Goal: Task Accomplishment & Management: Manage account settings

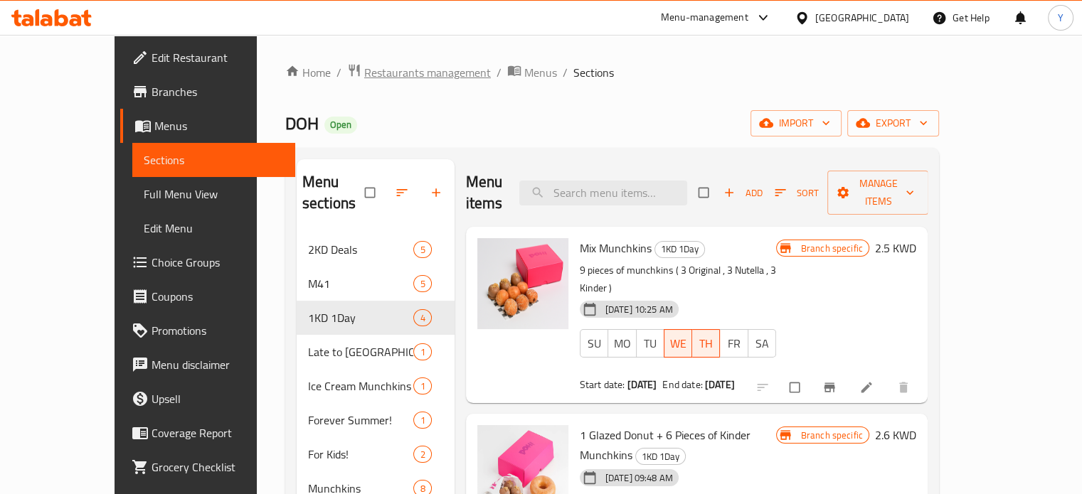
click at [364, 78] on span "Restaurants management" at bounding box center [427, 72] width 127 height 17
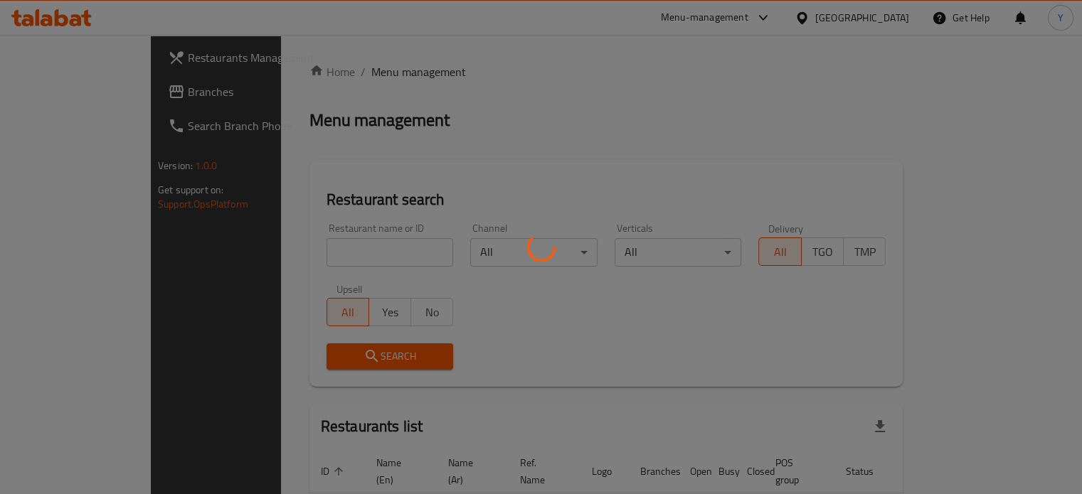
click at [336, 253] on div at bounding box center [541, 247] width 1082 height 494
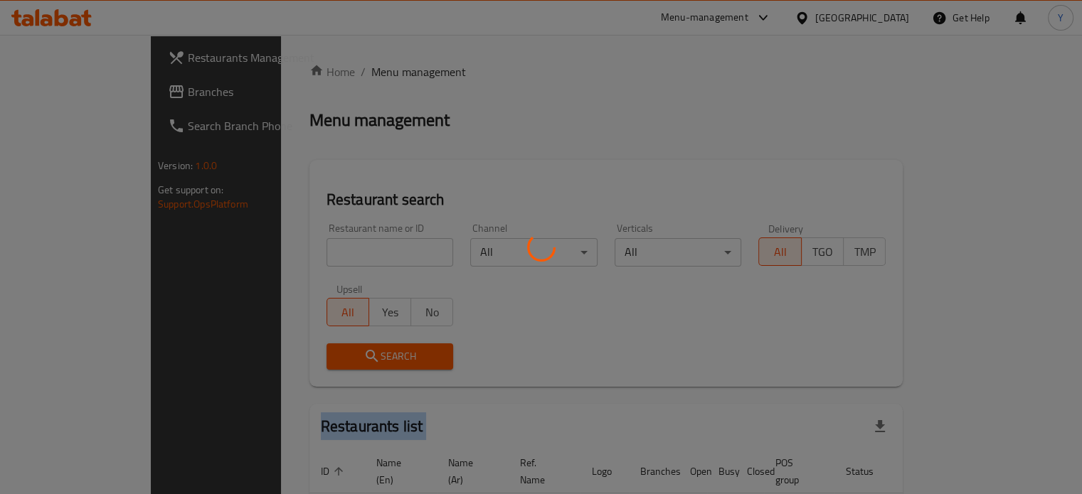
click at [336, 253] on div at bounding box center [541, 247] width 1082 height 494
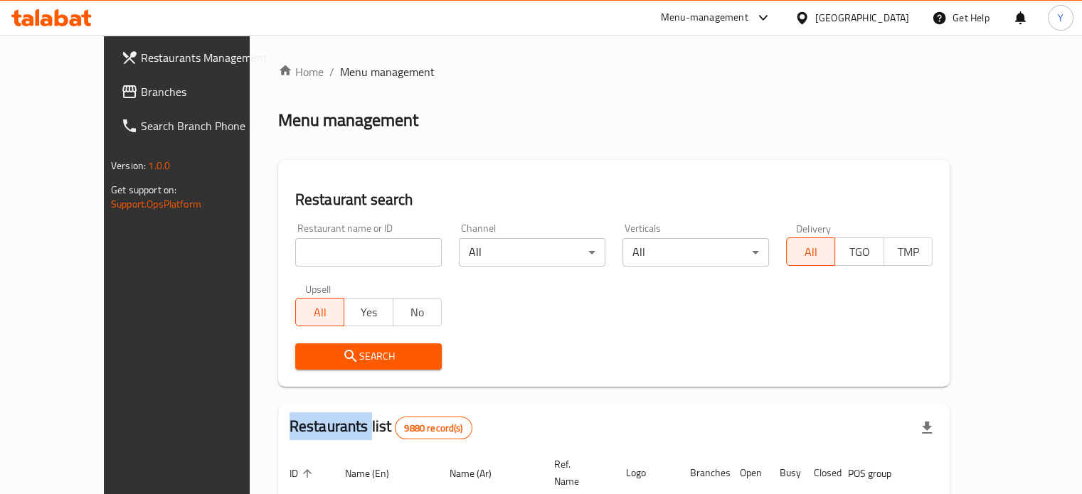
click at [336, 253] on div "Home / Menu management Menu management Restaurant search Restaurant name or ID …" at bounding box center [614, 475] width 672 height 824
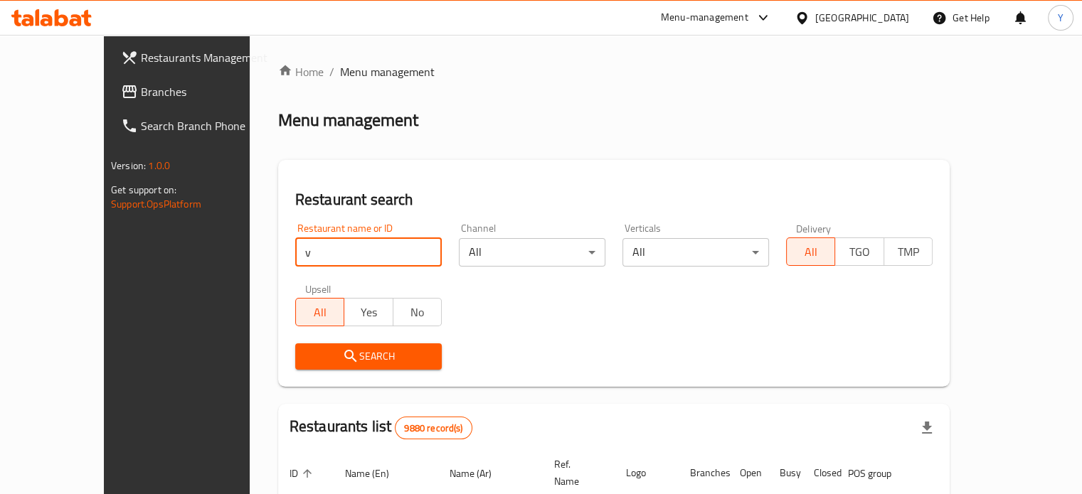
click at [336, 253] on input "v" at bounding box center [368, 252] width 147 height 28
type input "villa fayrouz express"
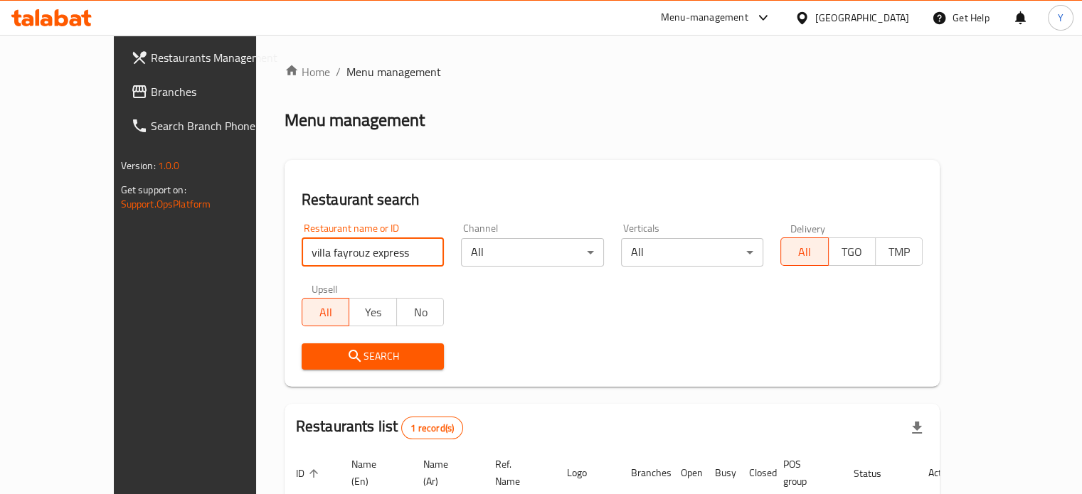
scroll to position [111, 0]
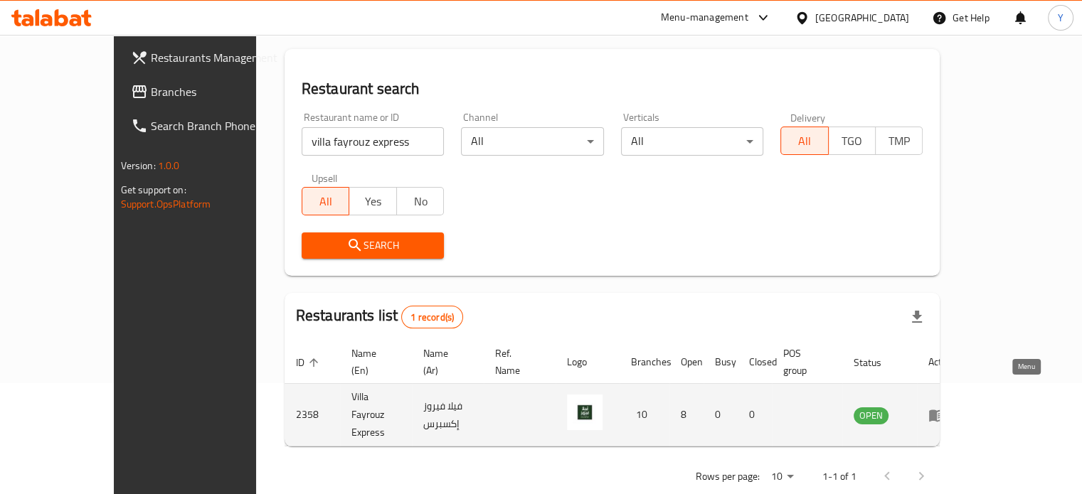
click at [945, 407] on icon "enhanced table" at bounding box center [936, 415] width 17 height 17
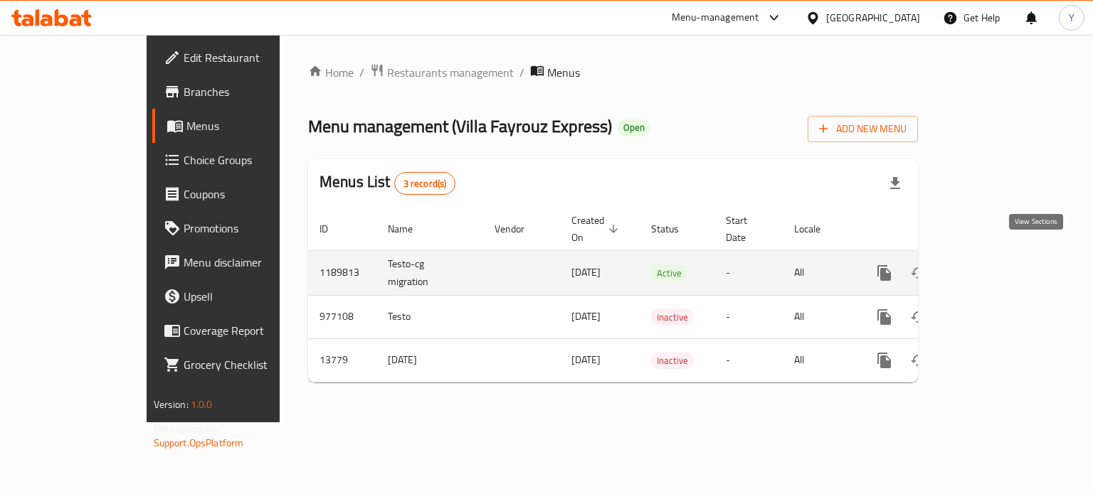
click at [995, 265] on icon "enhanced table" at bounding box center [986, 273] width 17 height 17
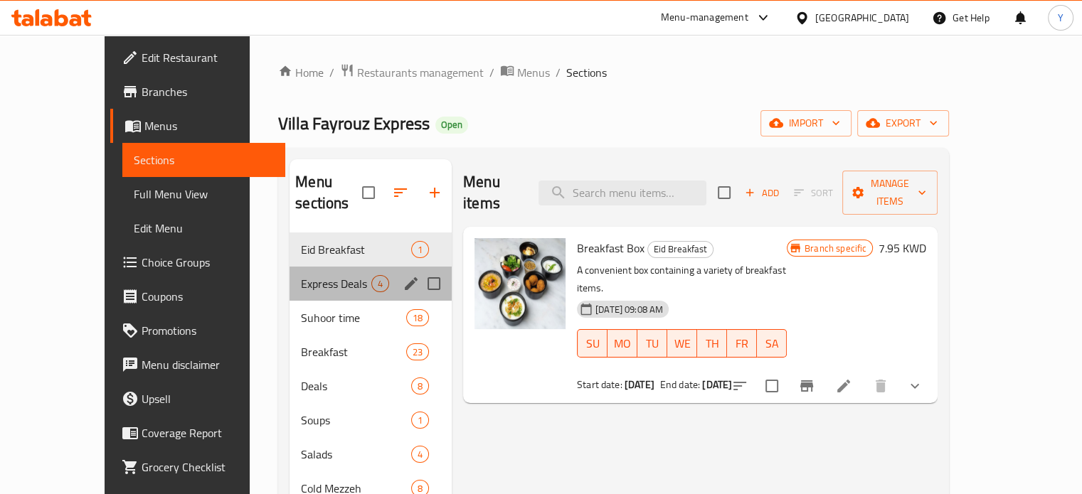
click at [312, 267] on div "Express Deals 4" at bounding box center [371, 284] width 162 height 34
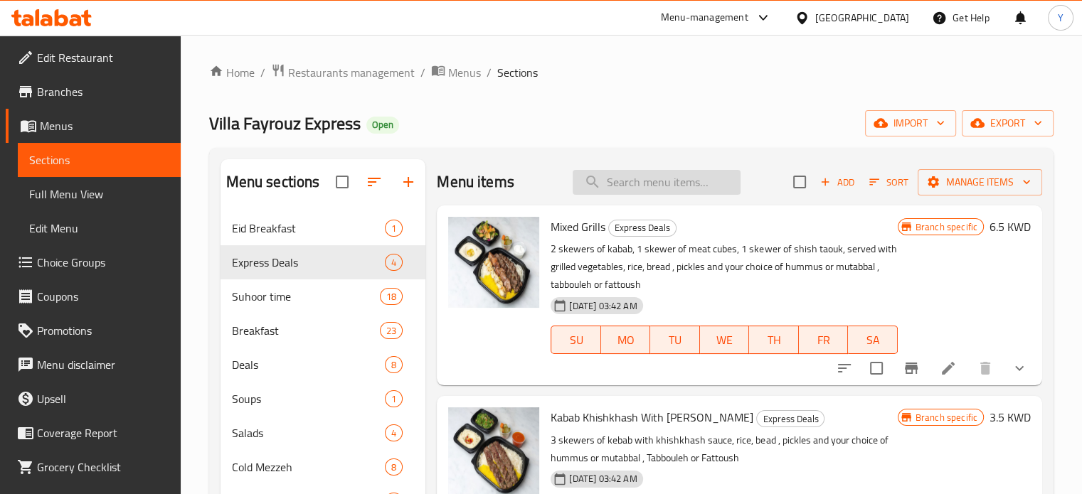
click at [642, 176] on input "search" at bounding box center [657, 182] width 168 height 25
click at [686, 181] on input "search" at bounding box center [657, 182] width 168 height 25
type input "breakfast"
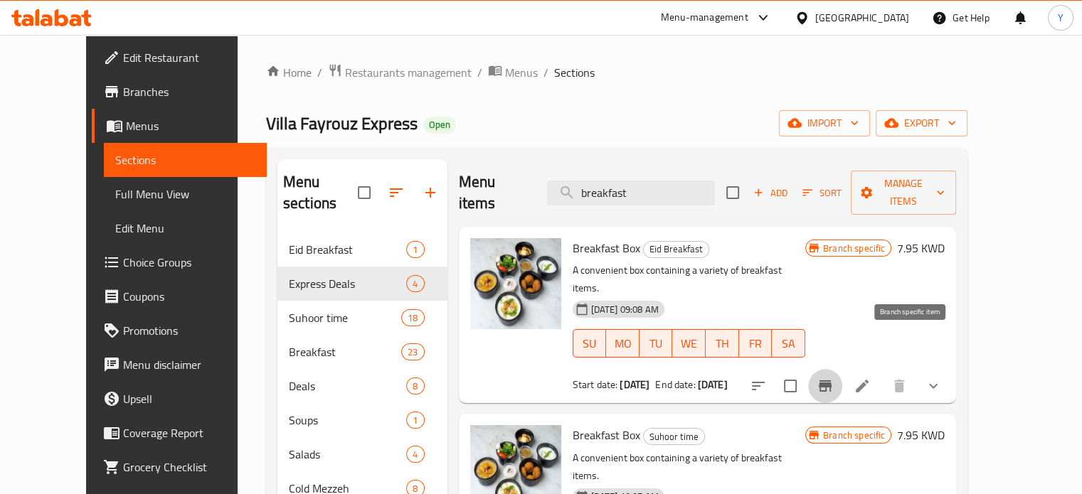
click at [834, 378] on icon "Branch-specific-item" at bounding box center [825, 386] width 17 height 17
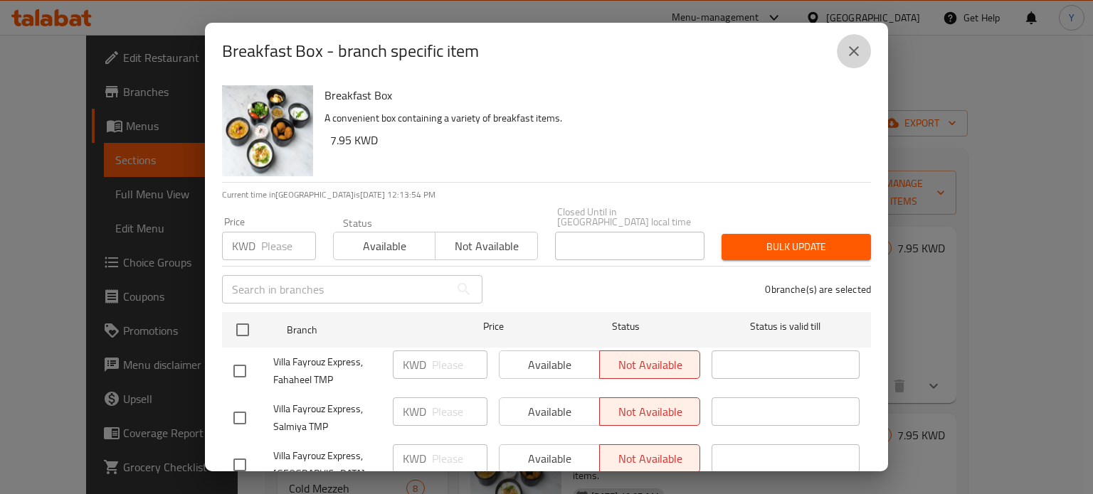
click at [853, 48] on icon "close" at bounding box center [853, 51] width 17 height 17
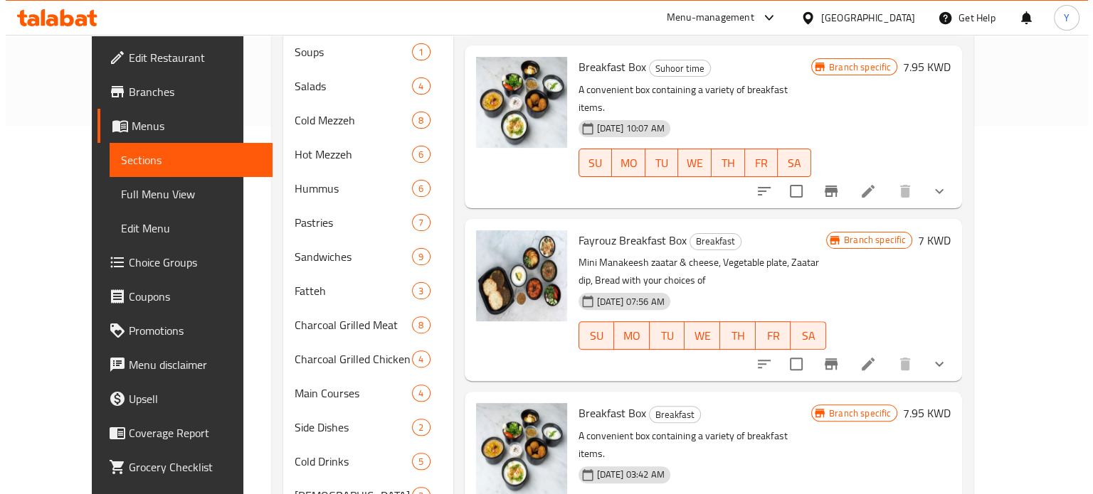
scroll to position [371, 0]
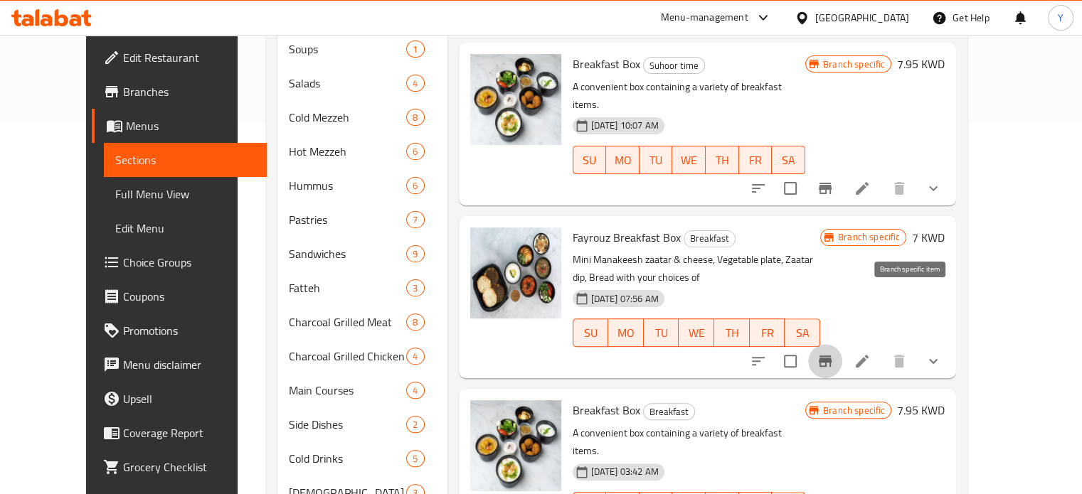
click at [834, 353] on icon "Branch-specific-item" at bounding box center [825, 361] width 17 height 17
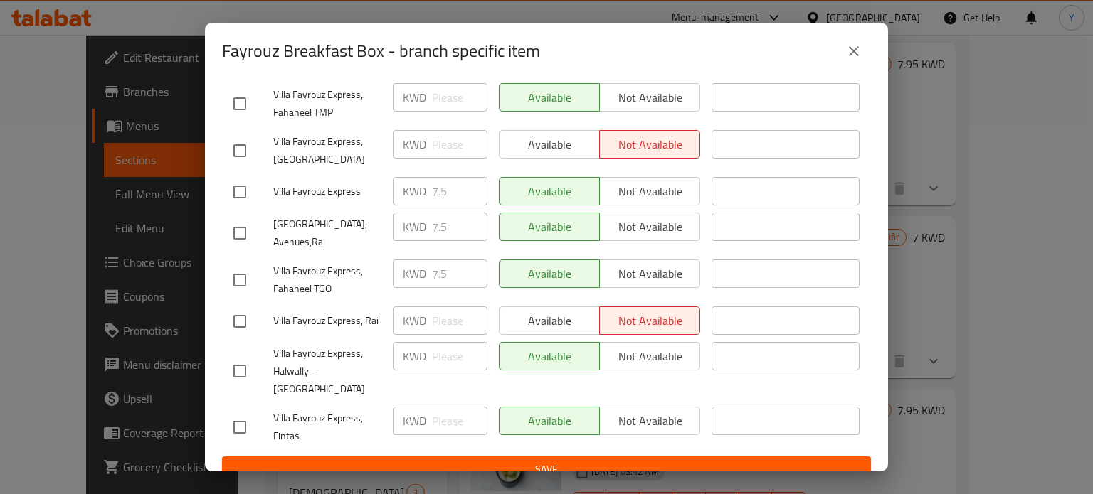
scroll to position [0, 0]
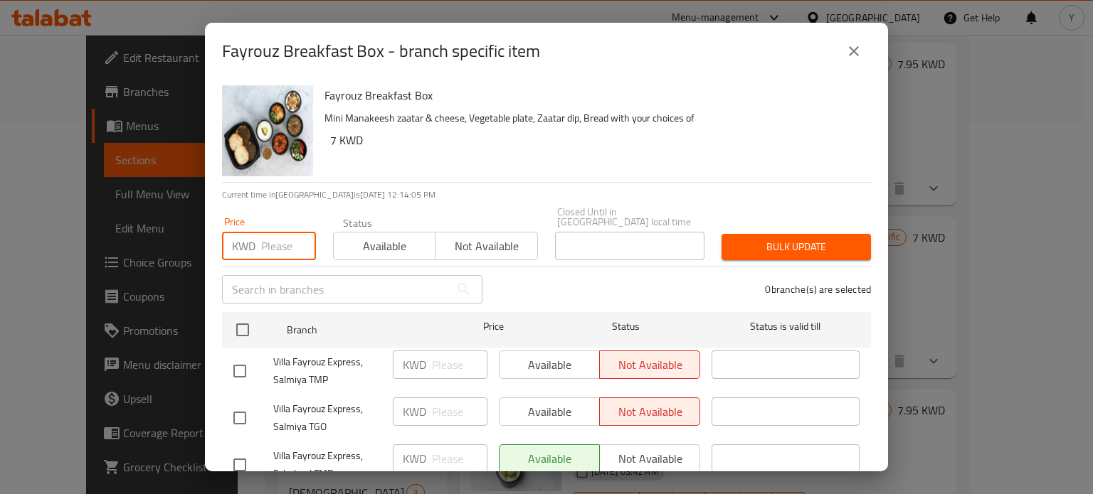
click at [267, 232] on input "number" at bounding box center [288, 246] width 55 height 28
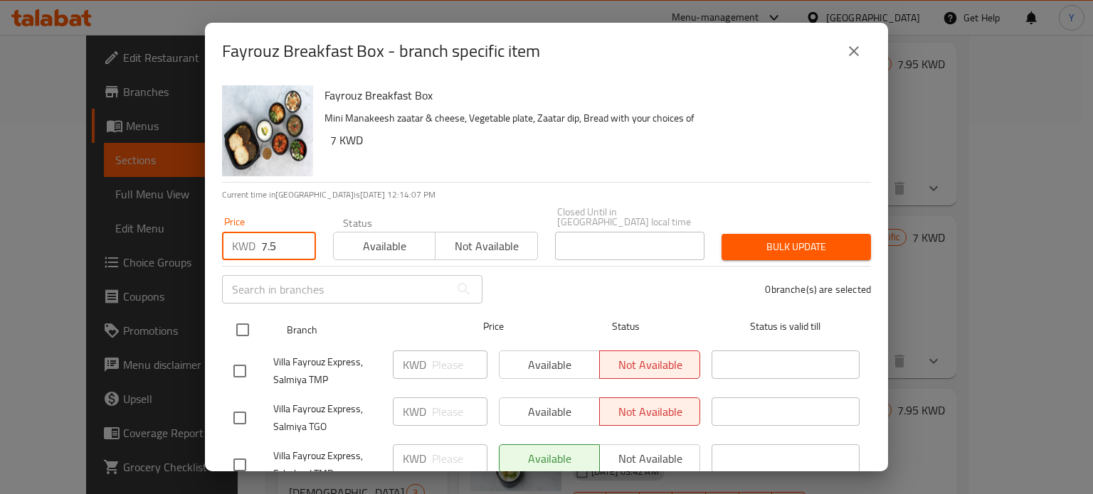
type input "7.5"
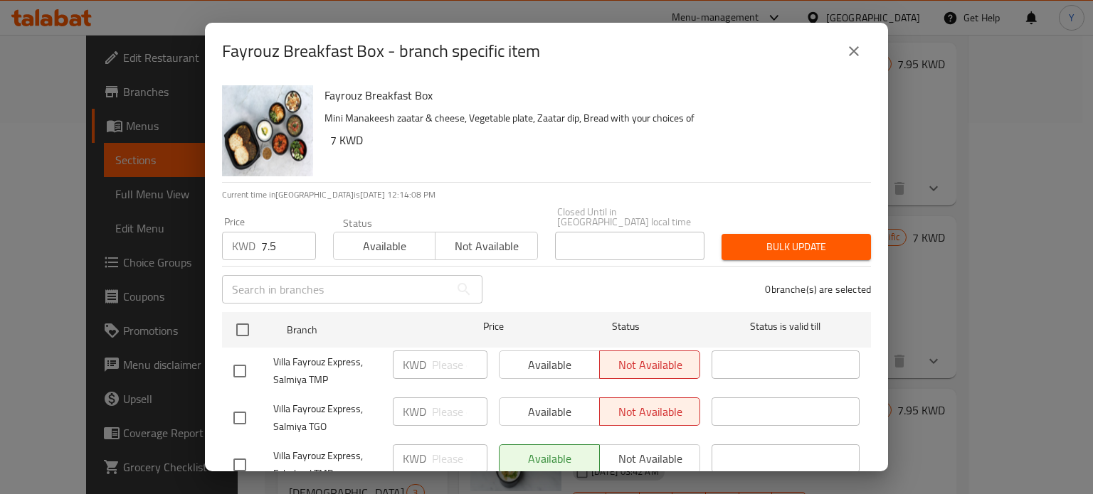
drag, startPoint x: 242, startPoint y: 318, endPoint x: 771, endPoint y: 227, distance: 537.1
click at [771, 227] on div "Fayrouz Breakfast Box Mini Manakeesh zaatar & cheese, Vegetable plate, Zaatar d…" at bounding box center [546, 276] width 683 height 392
click at [771, 238] on span "Bulk update" at bounding box center [796, 247] width 127 height 18
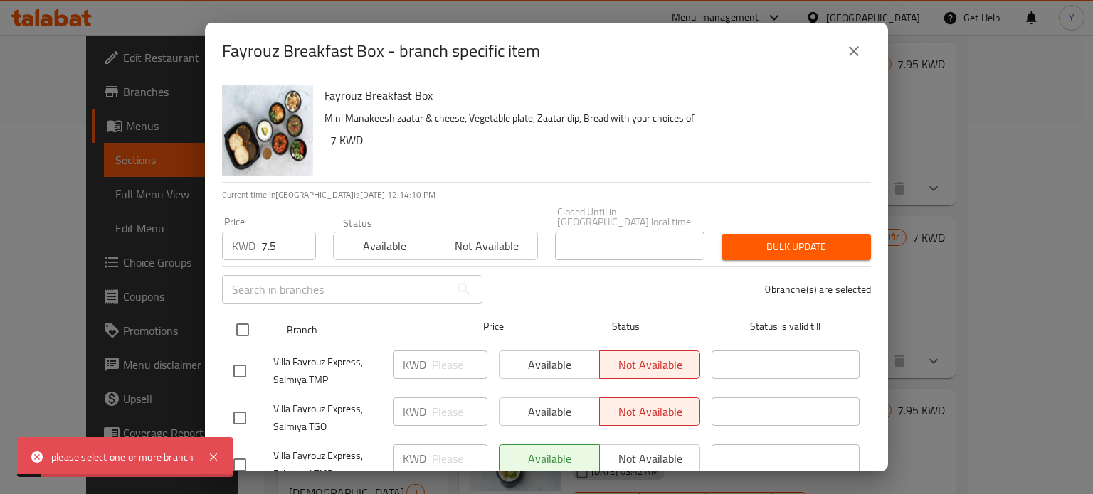
click at [235, 324] on input "checkbox" at bounding box center [243, 330] width 30 height 30
checkbox input "true"
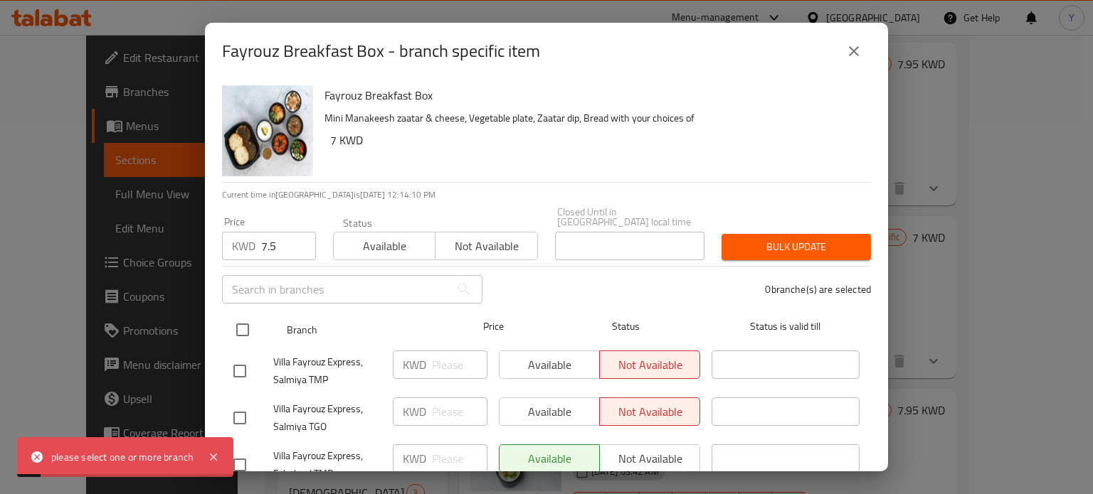
checkbox input "true"
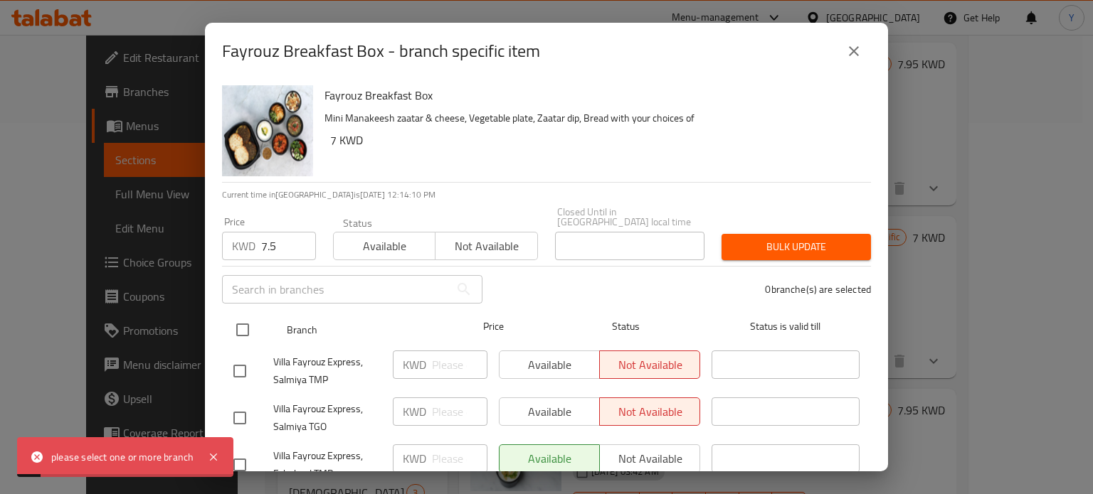
checkbox input "true"
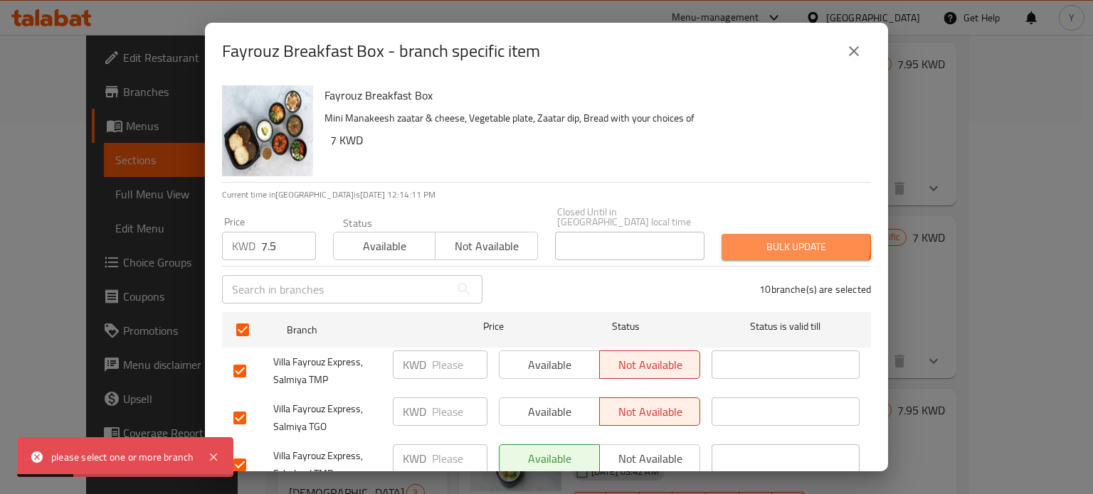
click at [775, 238] on span "Bulk update" at bounding box center [796, 247] width 127 height 18
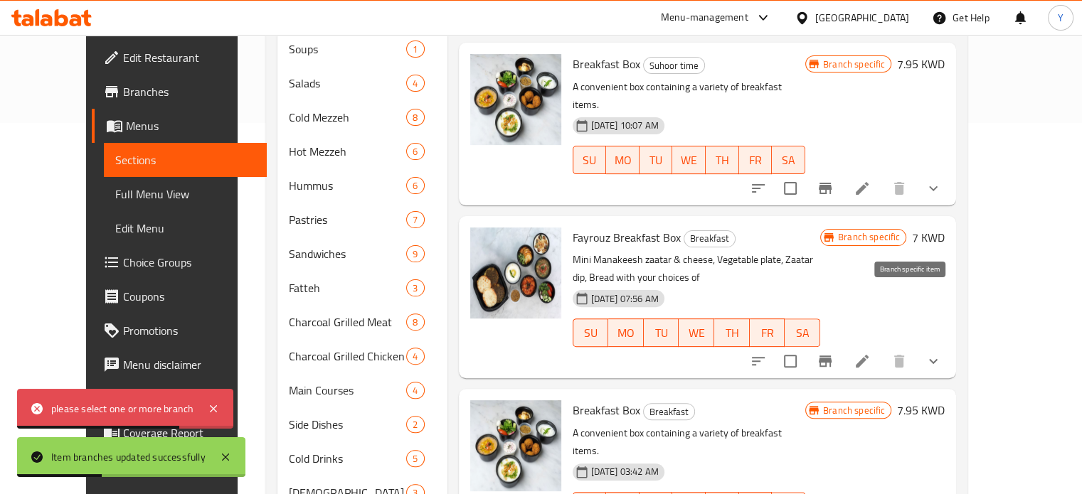
click at [842, 344] on button "Branch-specific-item" at bounding box center [825, 361] width 34 height 34
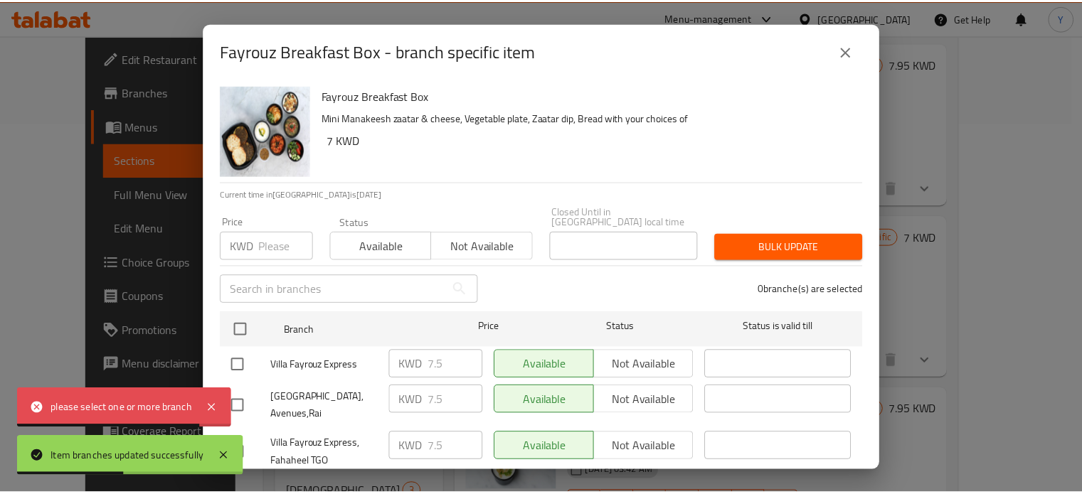
scroll to position [361, 0]
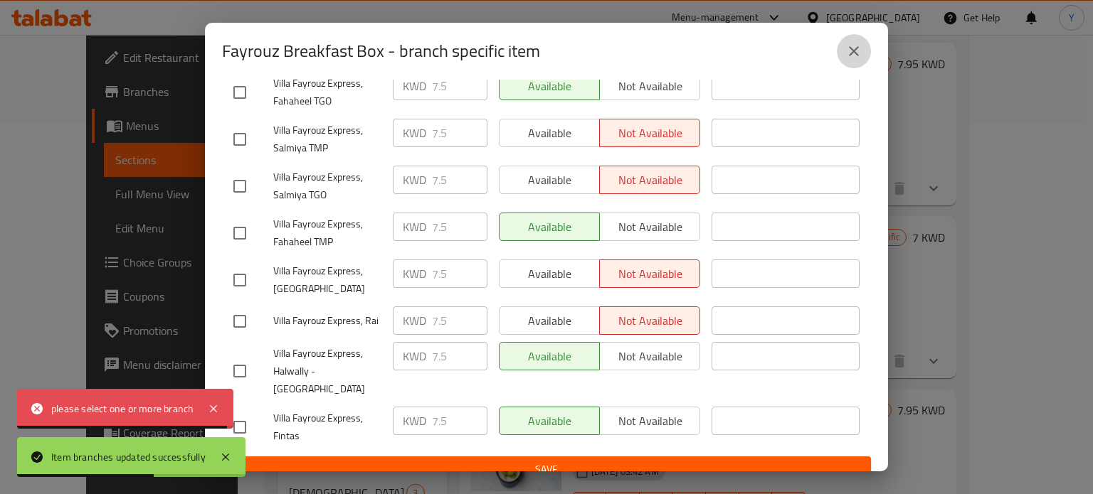
click at [855, 48] on icon "close" at bounding box center [853, 51] width 17 height 17
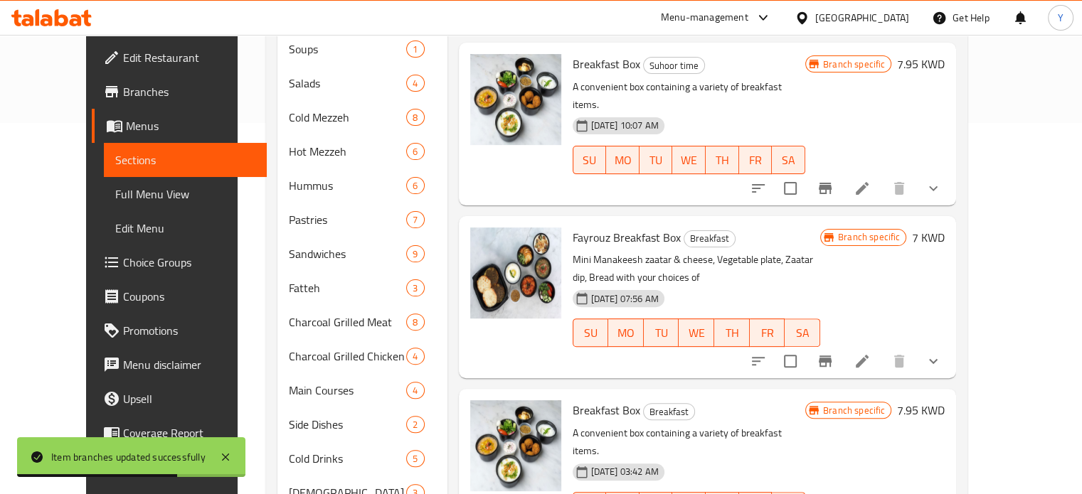
click at [945, 228] on h6 "7 KWD" at bounding box center [928, 238] width 33 height 20
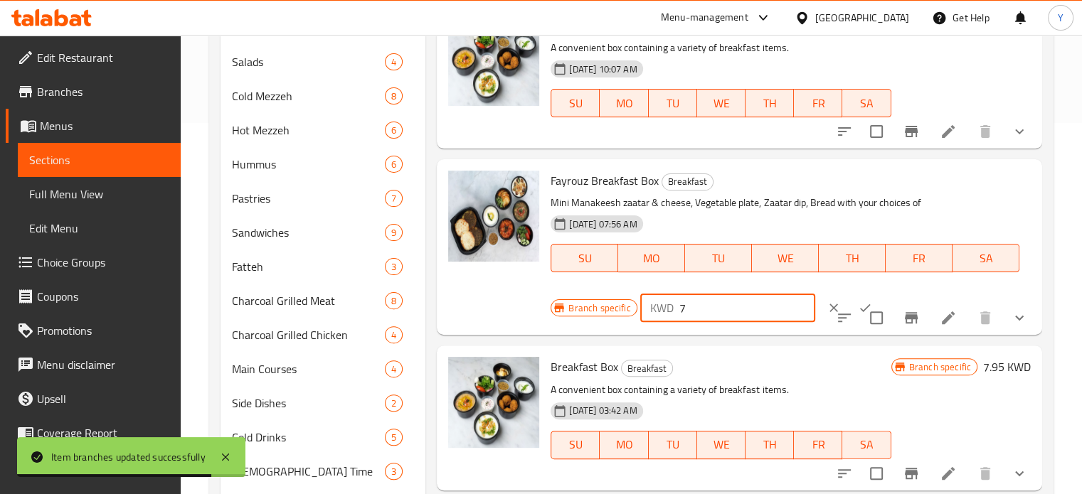
click at [709, 304] on input "7" at bounding box center [747, 308] width 137 height 28
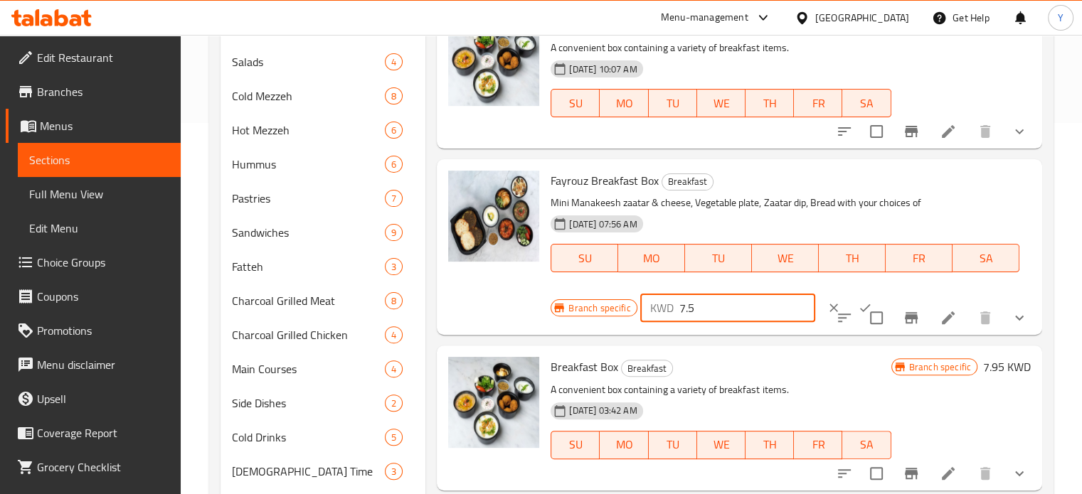
type input "7.5"
click at [858, 306] on icon "ok" at bounding box center [865, 308] width 14 height 14
